Goal: Book appointment/travel/reservation

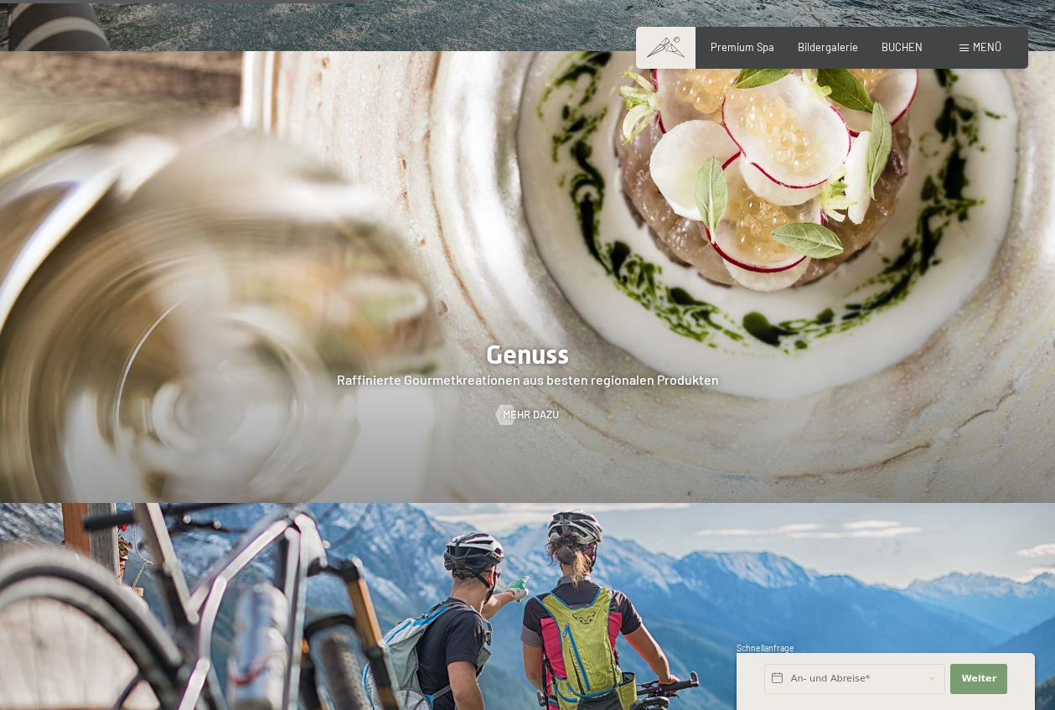
scroll to position [2765, 0]
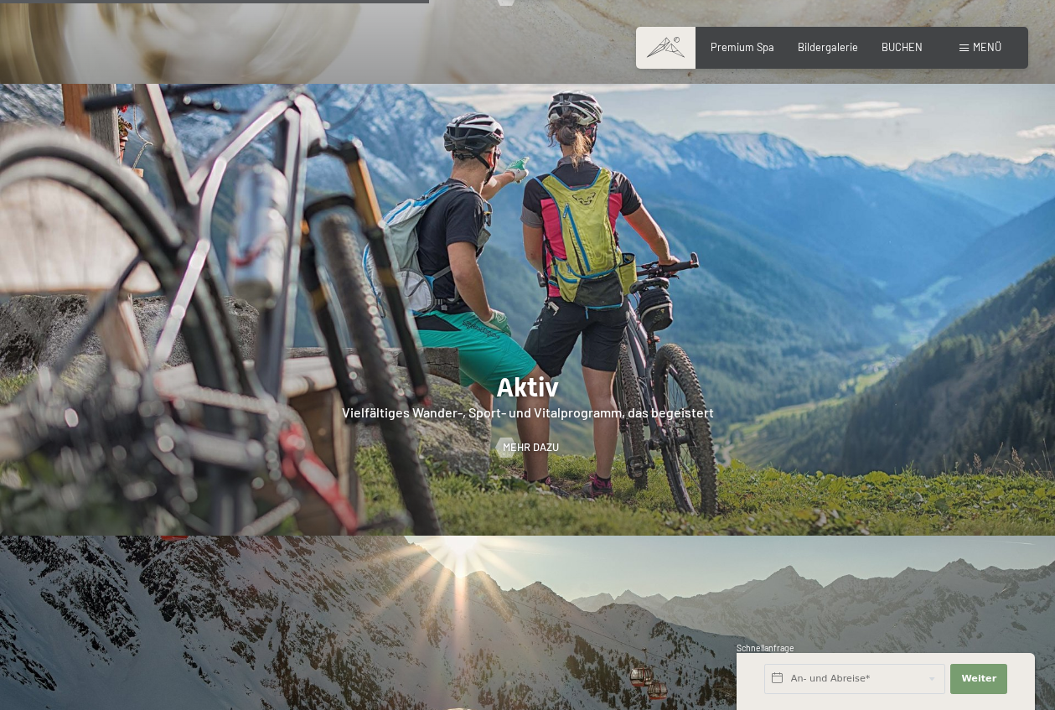
click at [967, 49] on span at bounding box center [963, 48] width 9 height 8
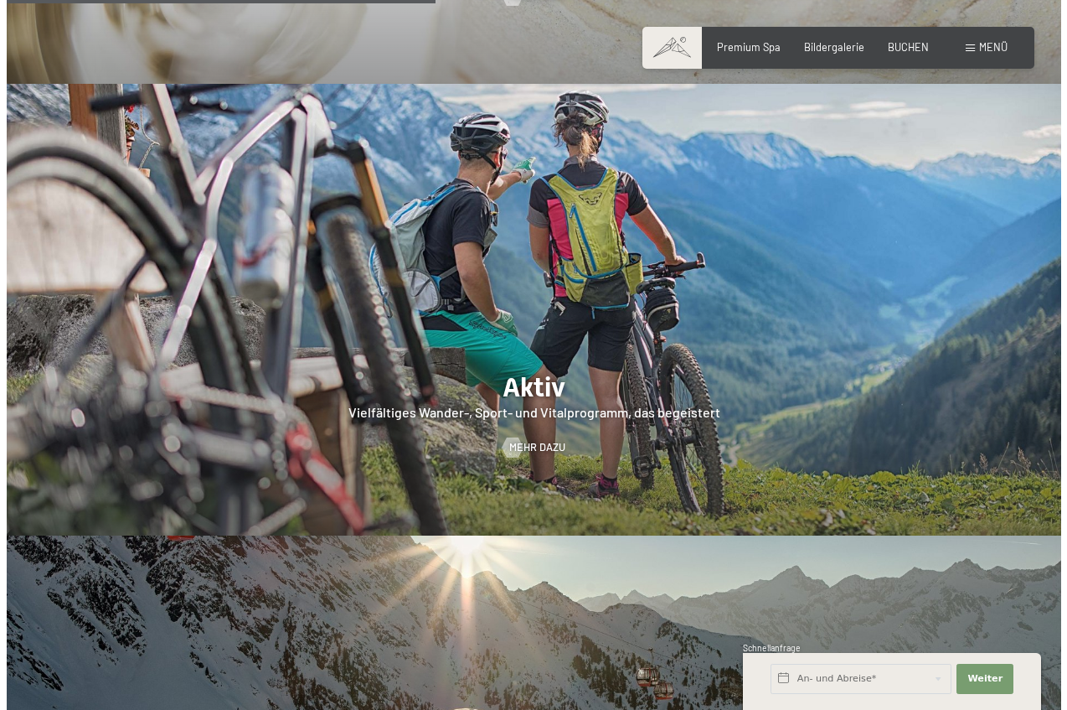
scroll to position [2776, 0]
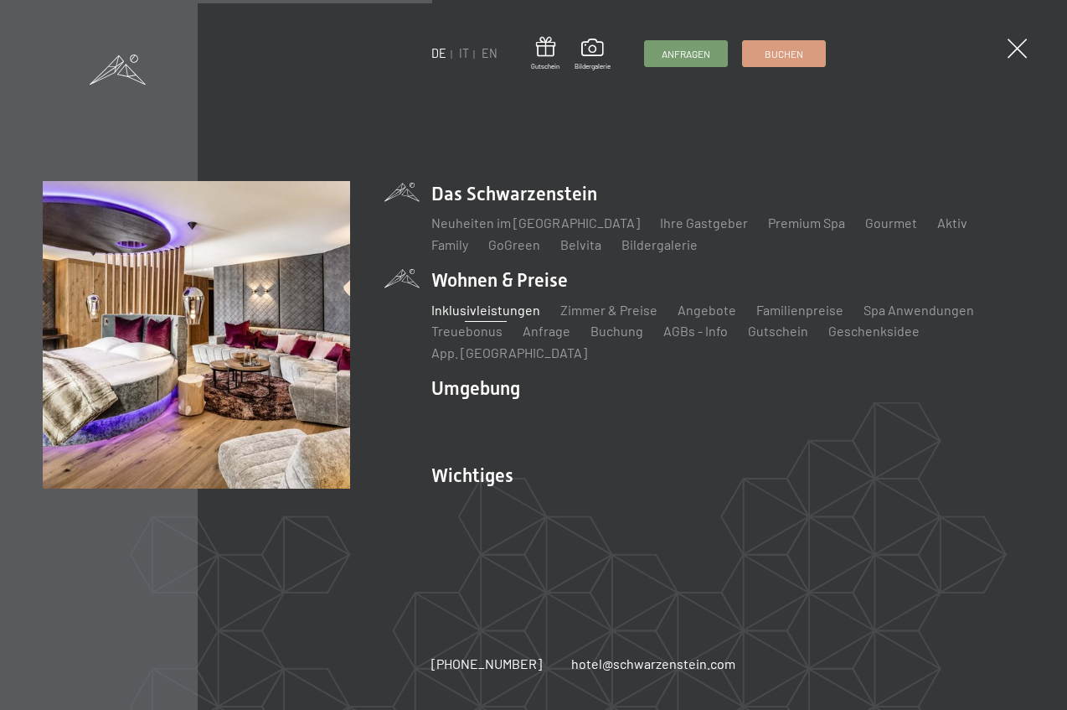
click at [491, 318] on link "Inklusivleistungen" at bounding box center [485, 310] width 109 height 16
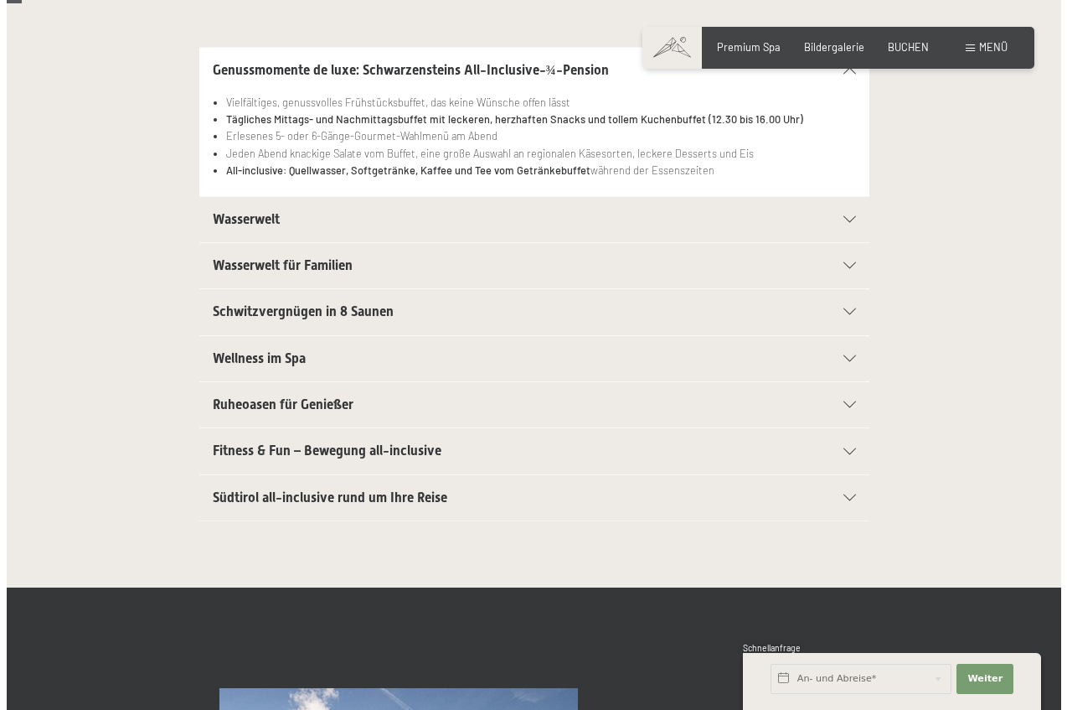
scroll to position [419, 0]
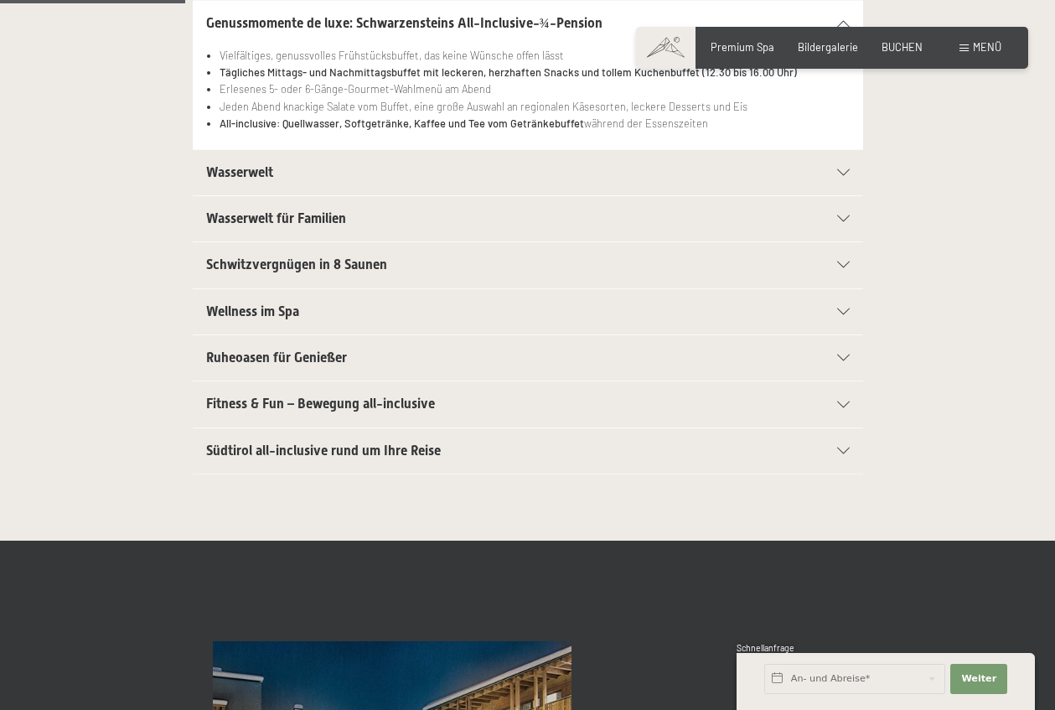
click at [979, 46] on span "Menü" at bounding box center [987, 46] width 28 height 13
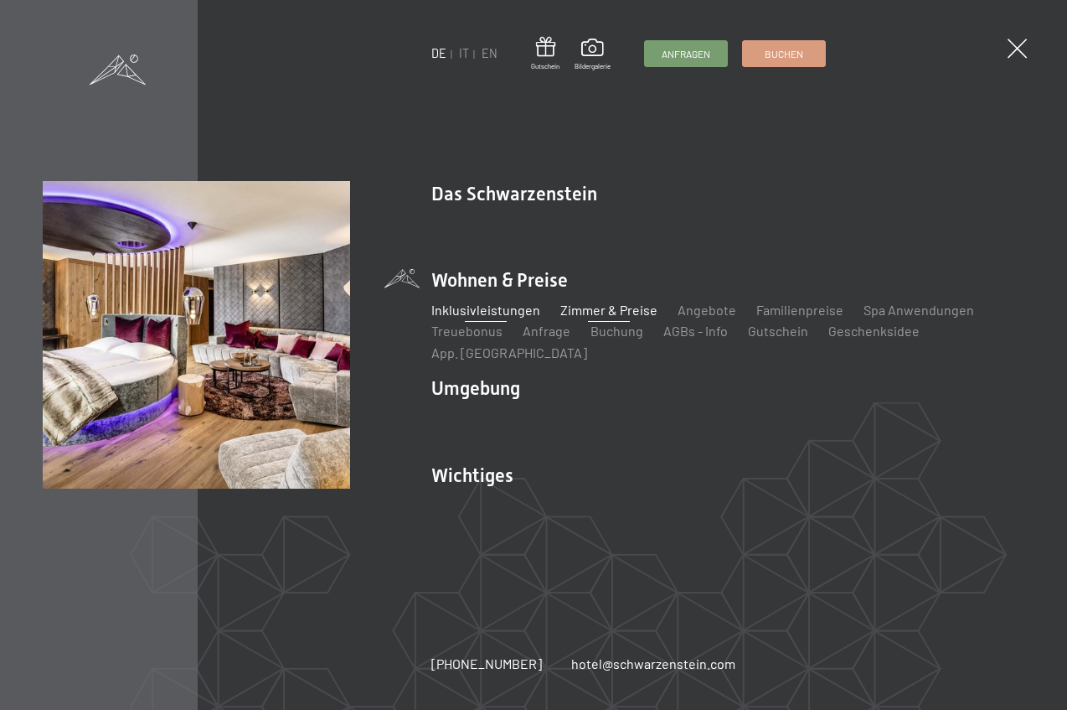
click at [601, 318] on link "Zimmer & Preise" at bounding box center [608, 310] width 97 height 16
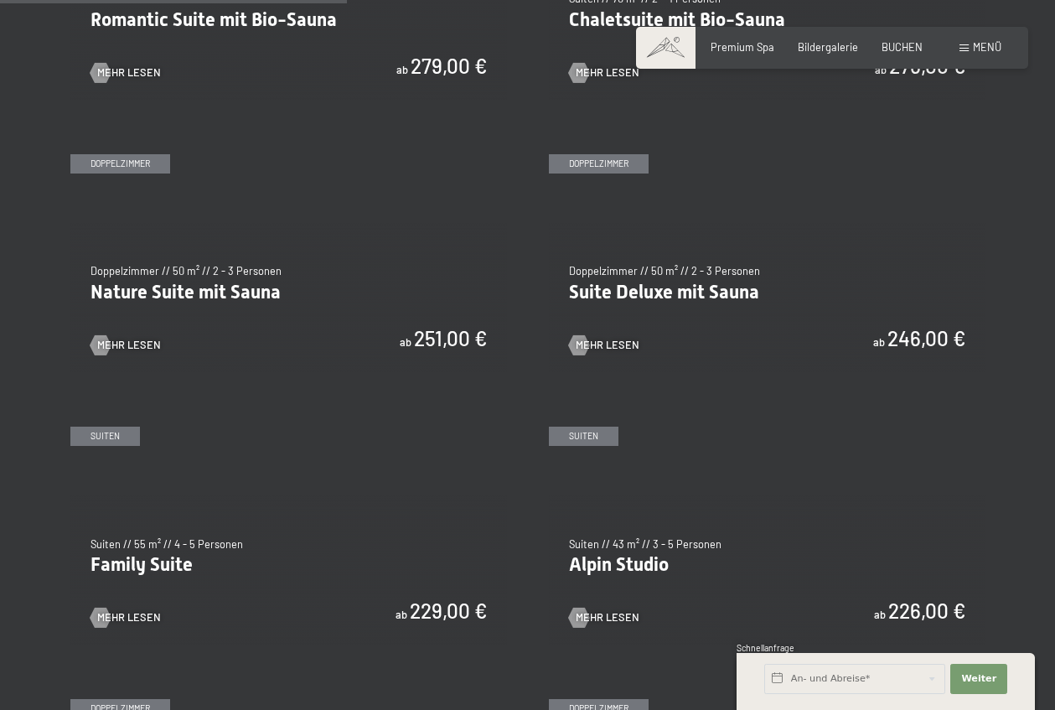
scroll to position [1340, 0]
